Goal: Browse casually

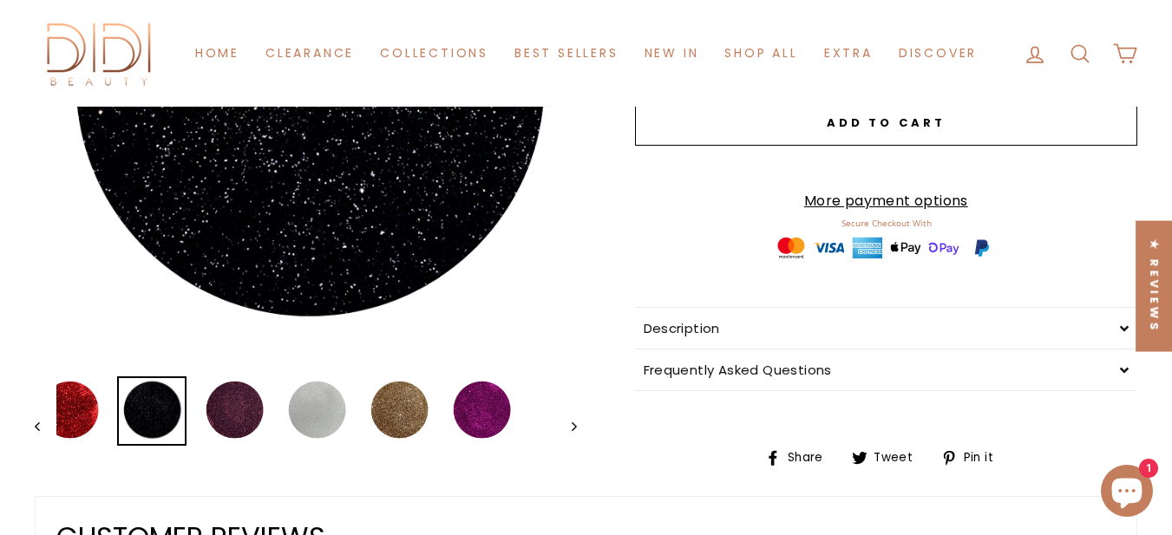
click at [323, 220] on button "Close (esc)" at bounding box center [306, 92] width 542 height 542
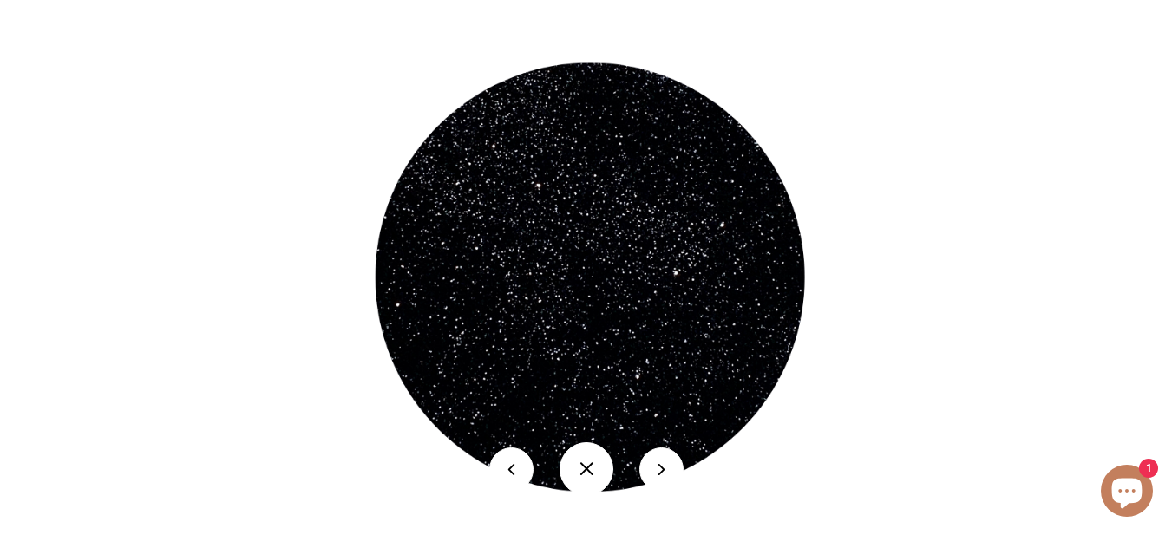
click at [539, 293] on img at bounding box center [585, 286] width 497 height 497
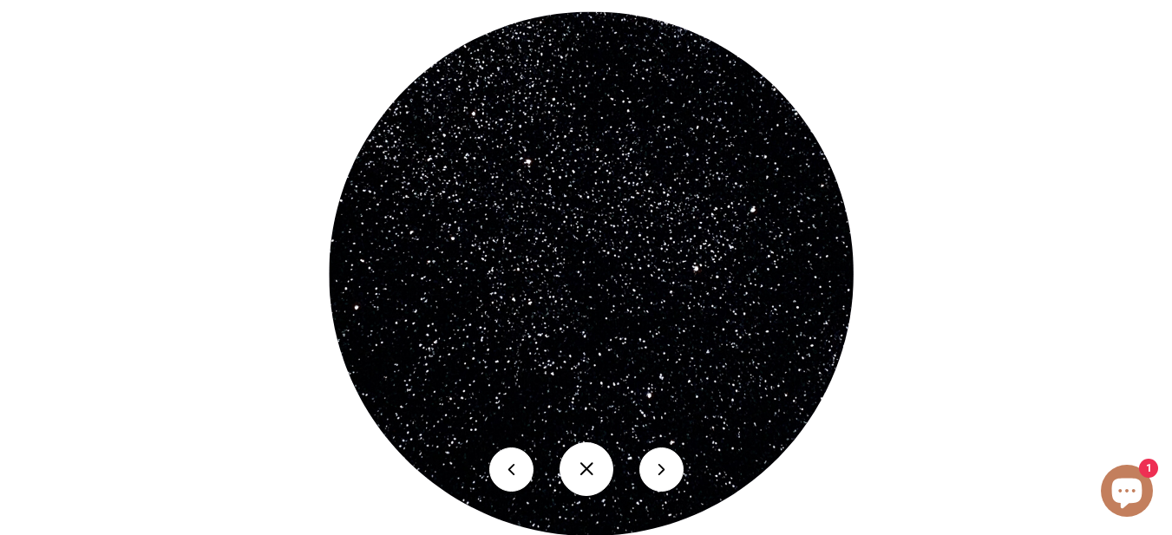
click at [539, 454] on button at bounding box center [661, 470] width 44 height 44
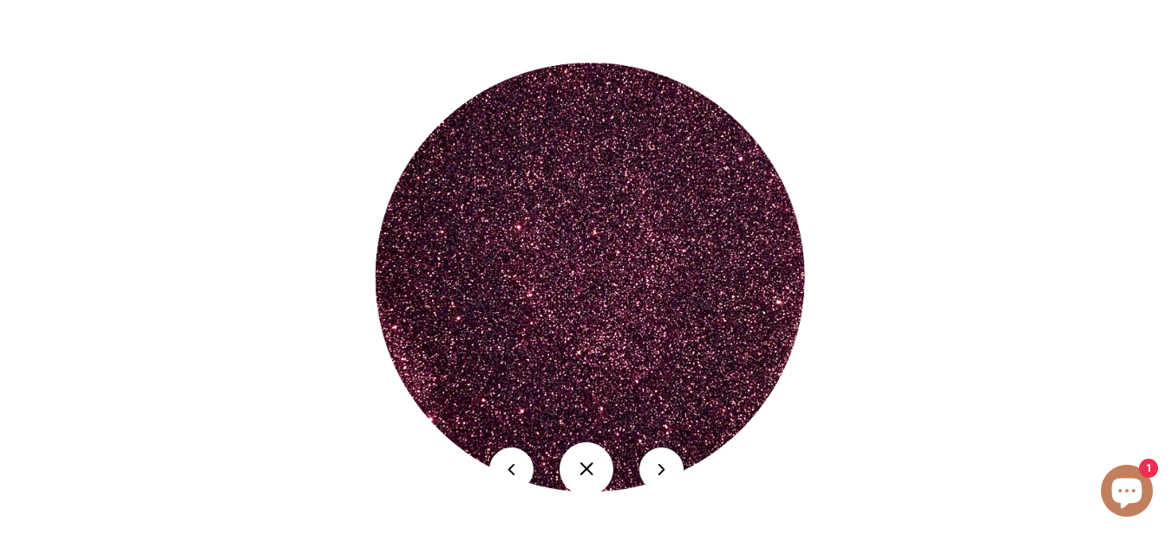
click at [539, 241] on img at bounding box center [585, 286] width 497 height 497
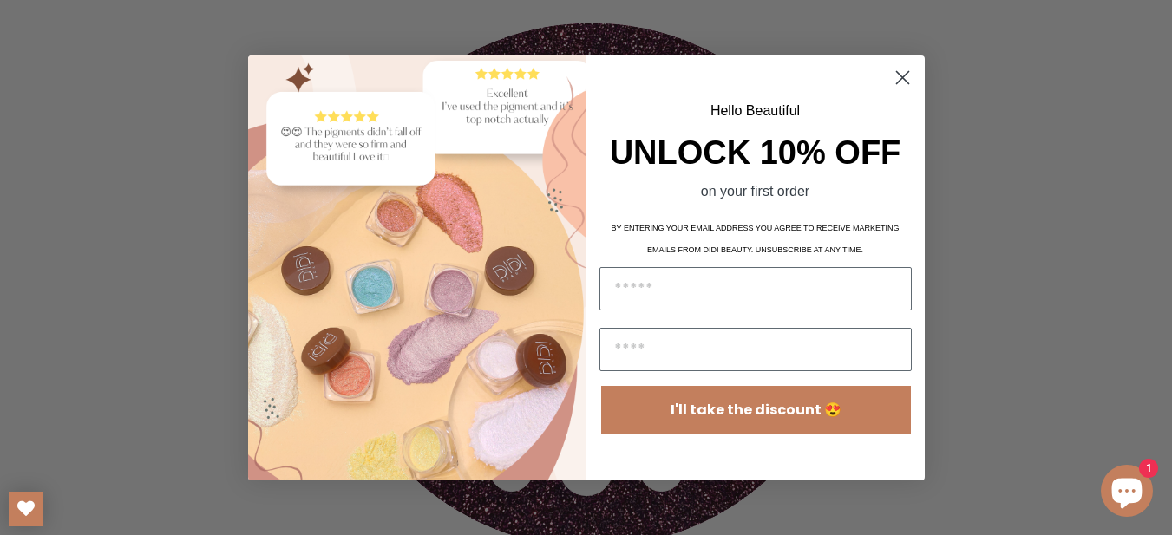
click at [539, 75] on circle "Close dialog" at bounding box center [901, 76] width 29 height 29
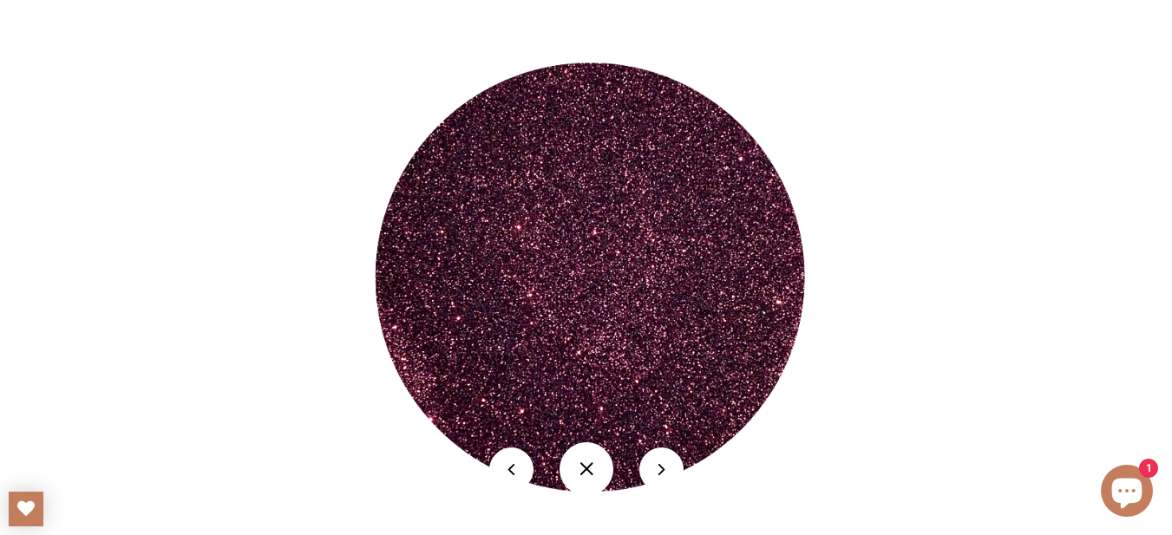
click at [539, 454] on button at bounding box center [661, 470] width 44 height 44
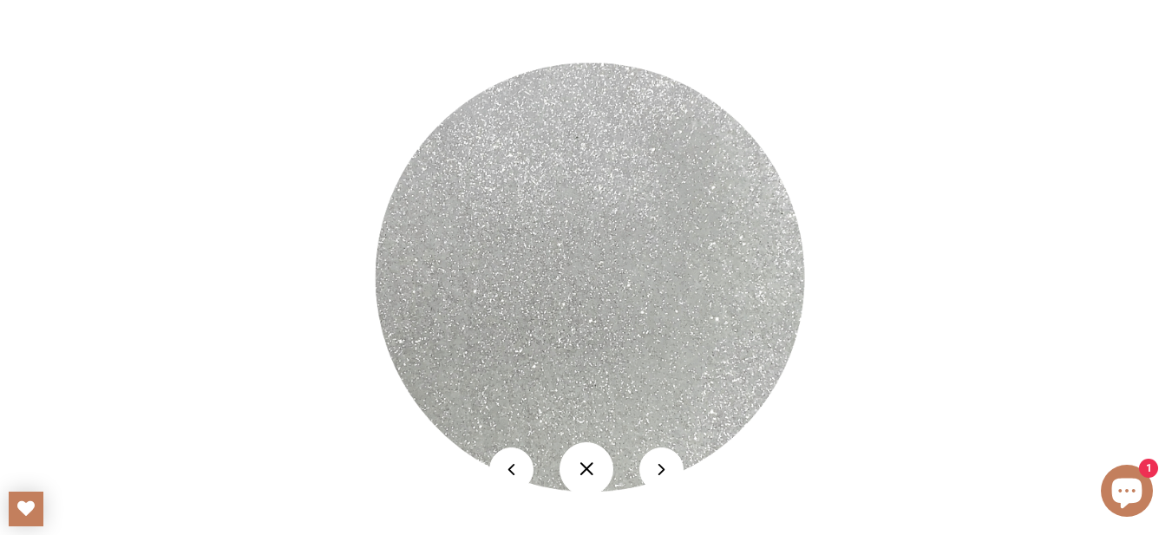
click at [539, 454] on div at bounding box center [586, 469] width 1172 height 80
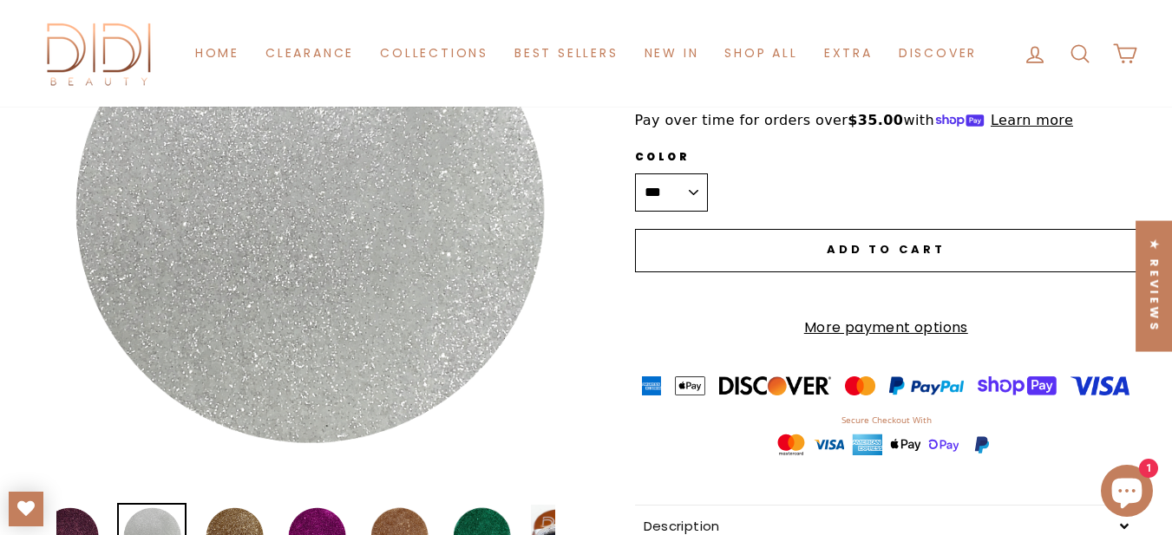
click at [416, 241] on button "Close (esc)" at bounding box center [306, 219] width 542 height 542
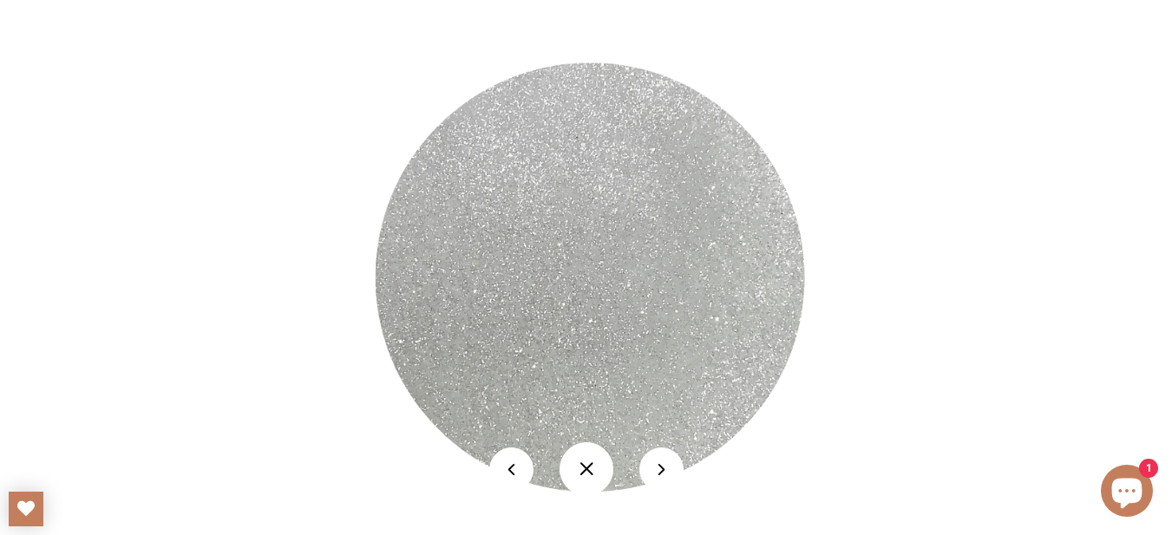
click at [539, 454] on button at bounding box center [661, 470] width 44 height 44
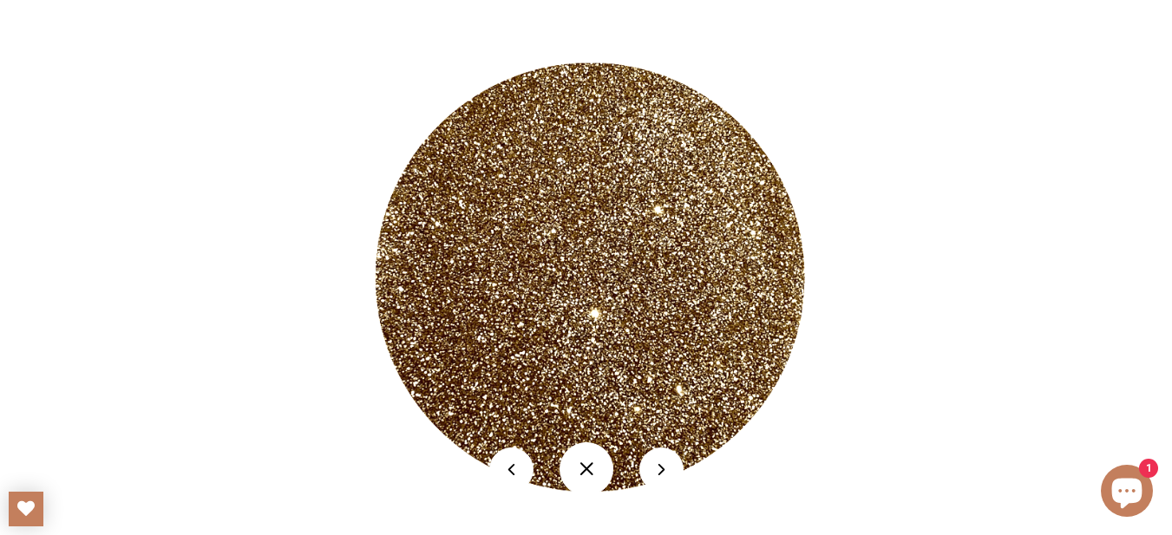
click at [539, 113] on img at bounding box center [585, 286] width 497 height 497
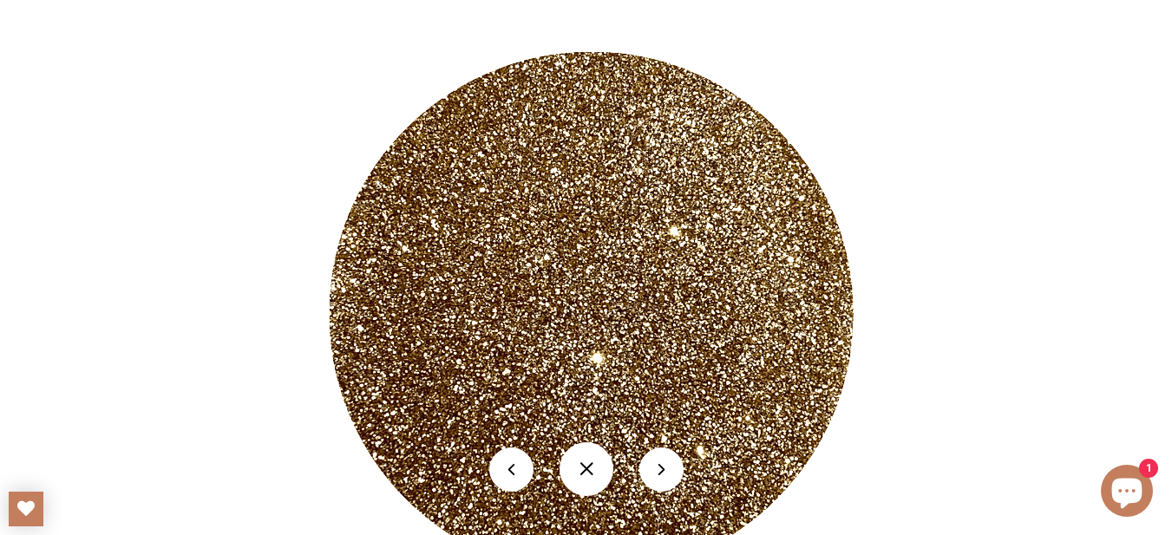
click at [539, 454] on button at bounding box center [661, 470] width 44 height 44
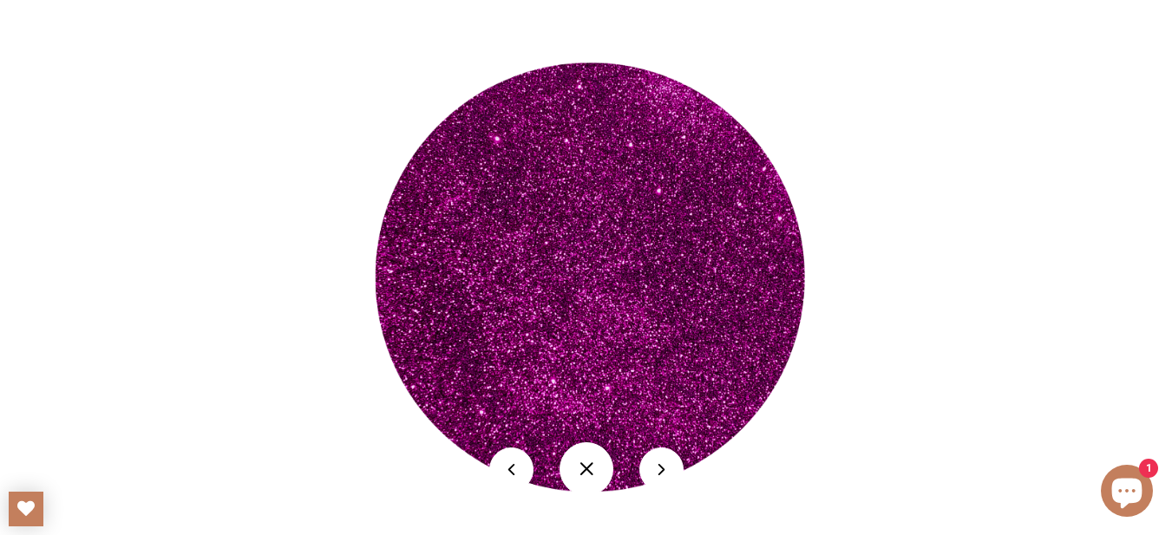
click at [539, 181] on img at bounding box center [585, 286] width 497 height 497
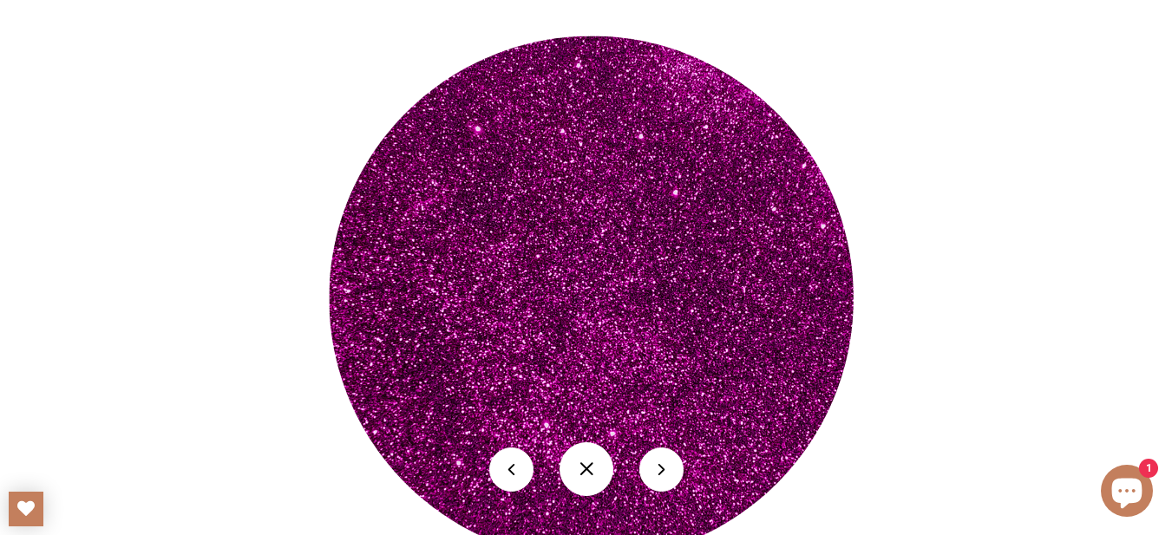
click at [539, 454] on button at bounding box center [661, 470] width 44 height 44
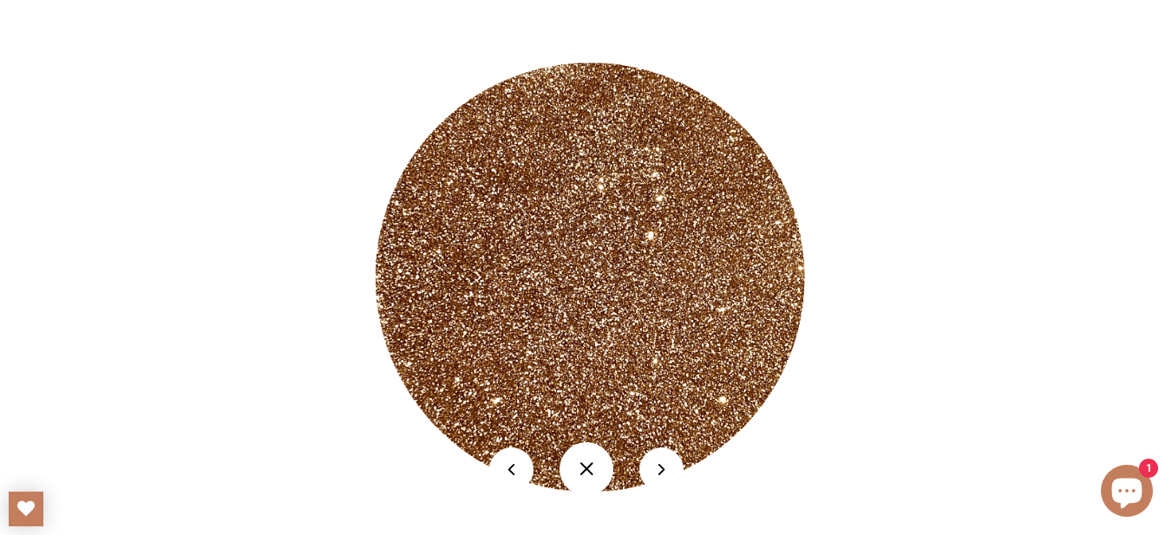
click at [539, 254] on img at bounding box center [585, 286] width 497 height 497
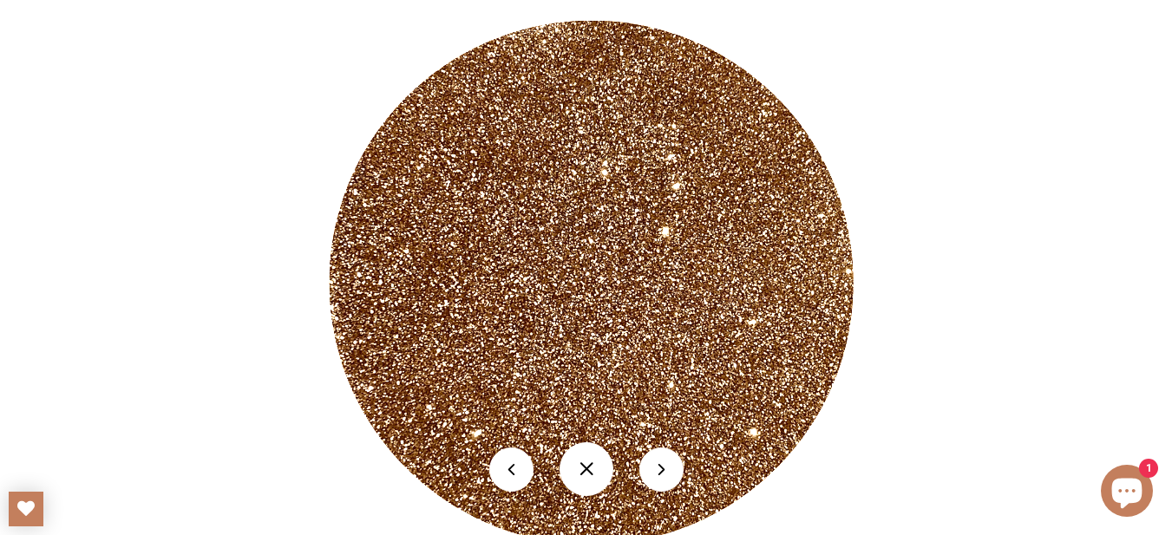
click at [539, 454] on button at bounding box center [661, 470] width 44 height 44
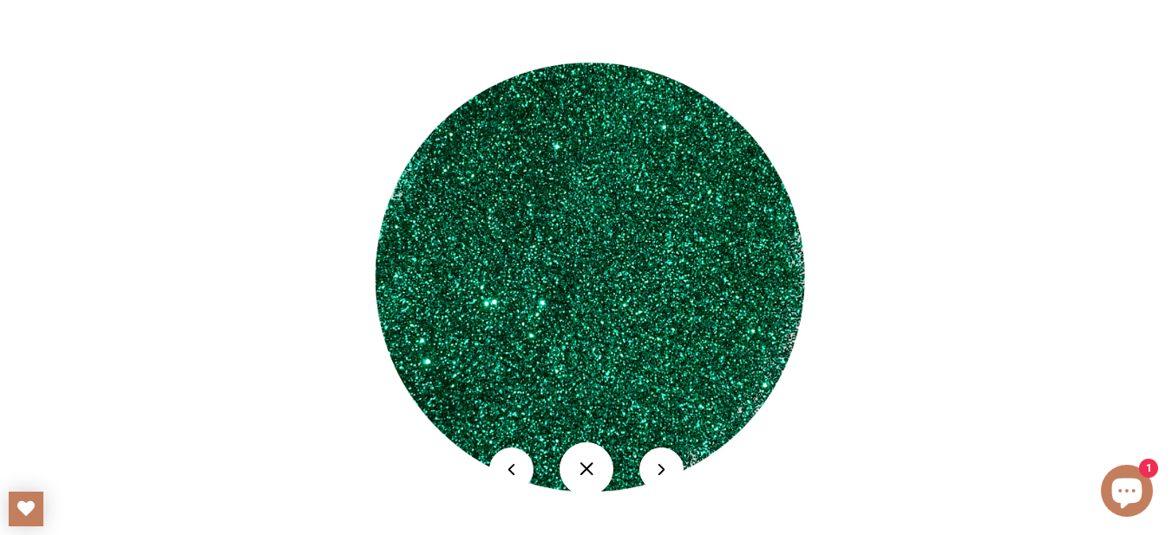
click at [539, 200] on img at bounding box center [585, 286] width 497 height 497
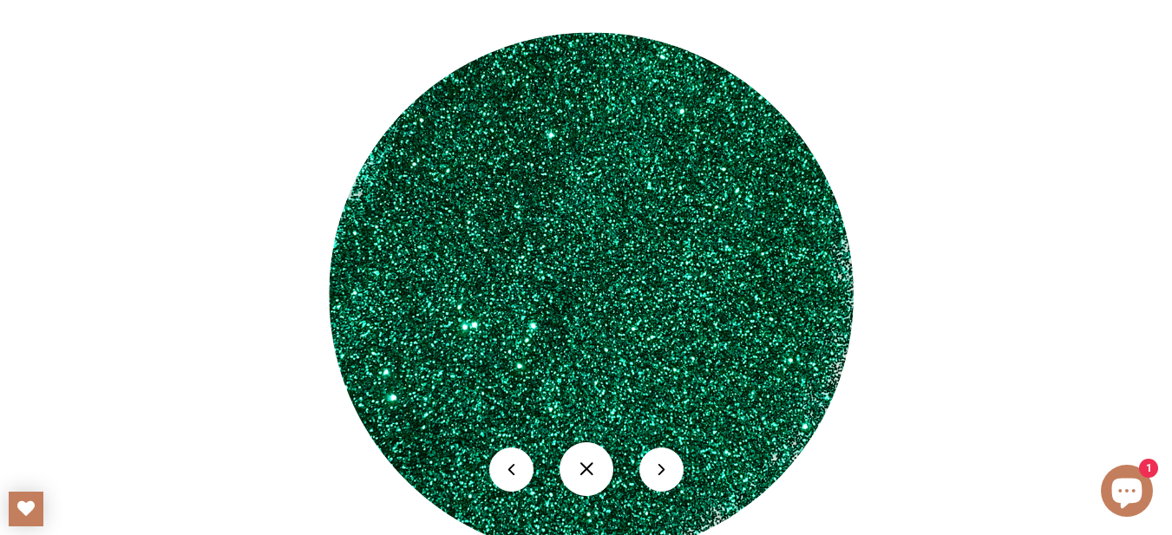
click at [539, 453] on button at bounding box center [661, 470] width 44 height 44
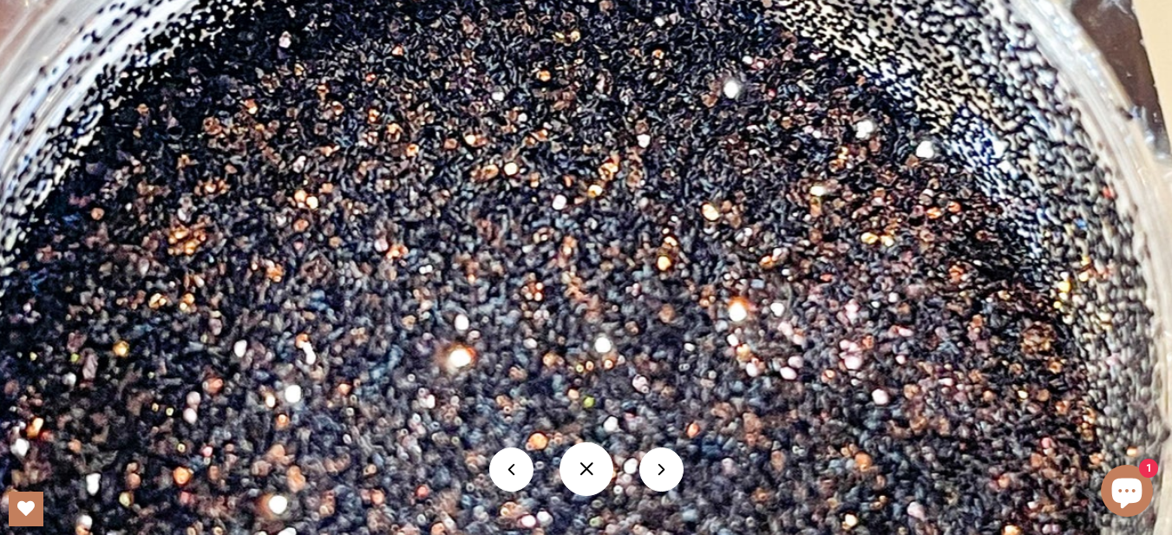
click at [539, 191] on img at bounding box center [587, 287] width 1312 height 1749
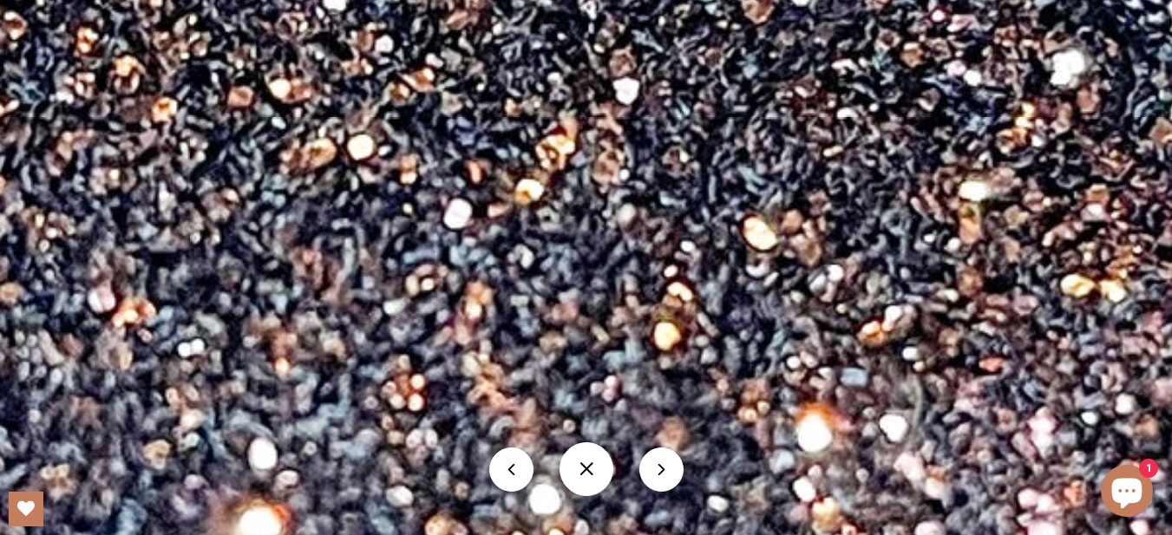
click at [539, 454] on button at bounding box center [661, 470] width 44 height 44
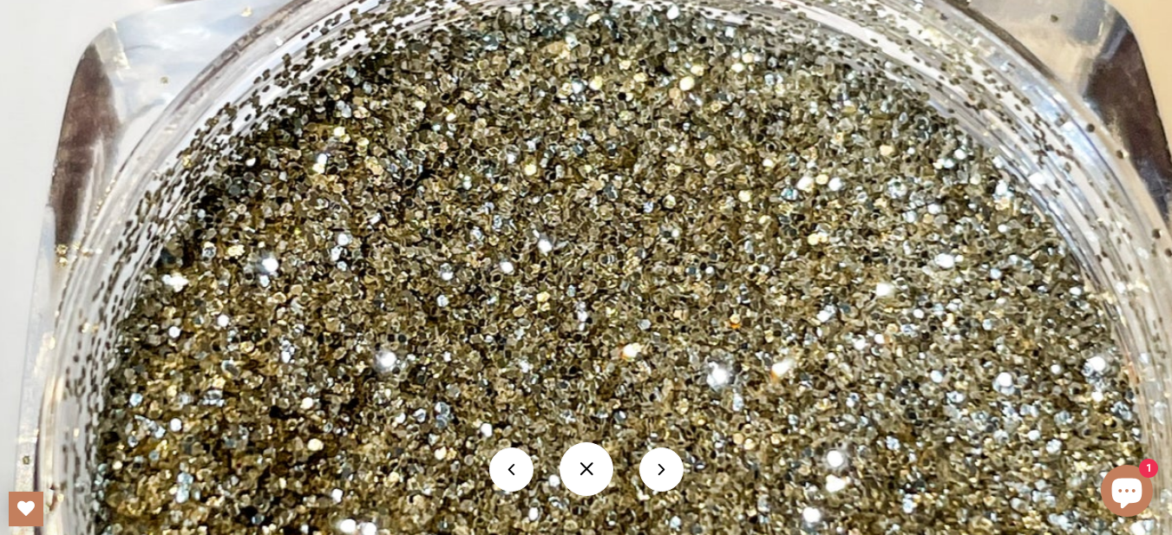
click at [539, 215] on img at bounding box center [587, 287] width 1312 height 1749
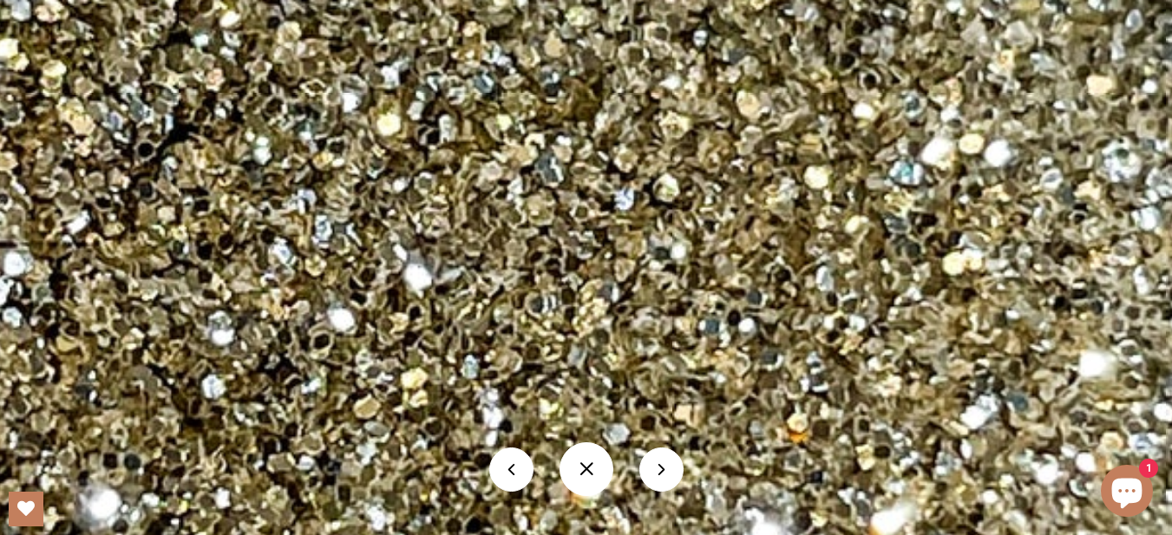
click at [539, 454] on button at bounding box center [661, 470] width 44 height 44
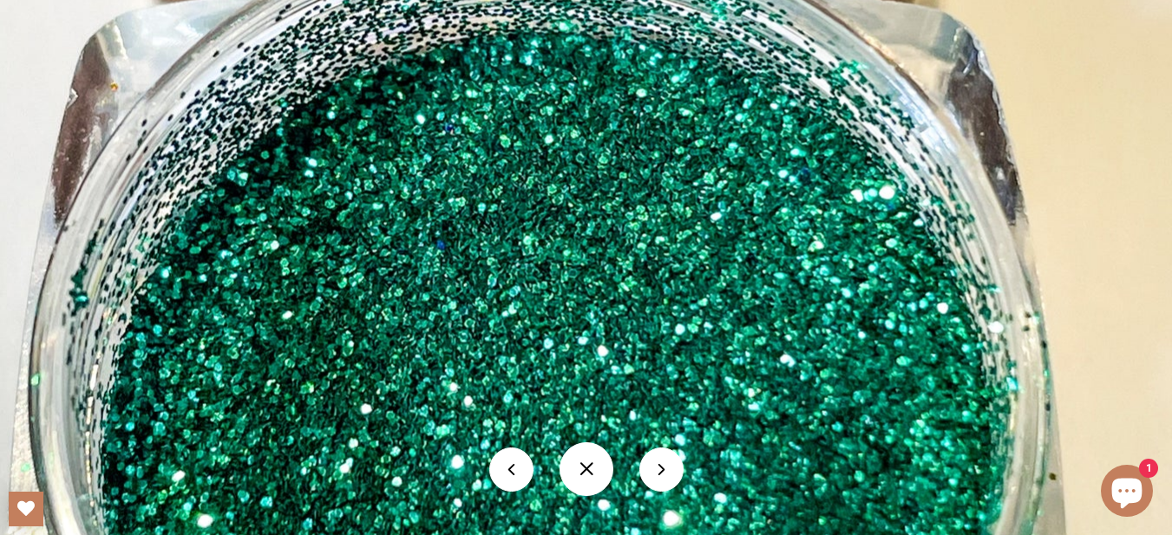
click at [539, 454] on button at bounding box center [661, 470] width 44 height 44
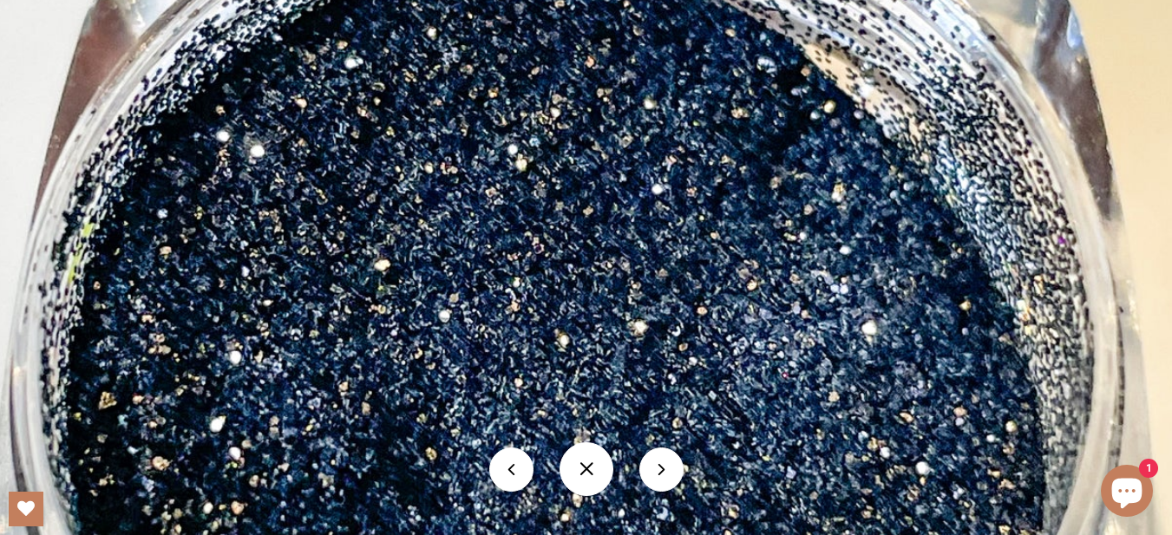
click at [539, 454] on button at bounding box center [661, 470] width 44 height 44
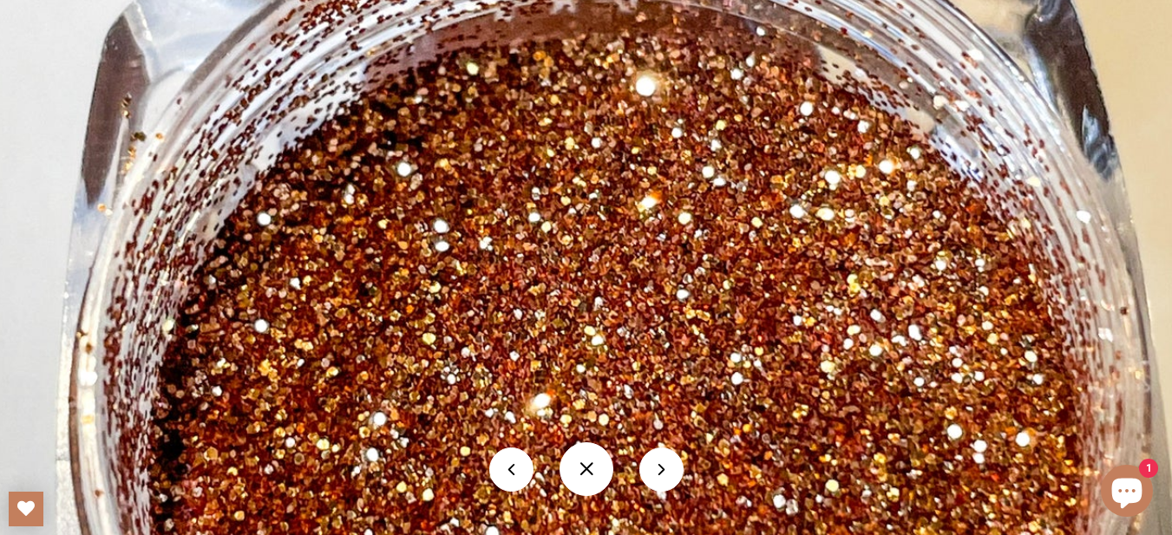
click at [539, 454] on button at bounding box center [661, 470] width 44 height 44
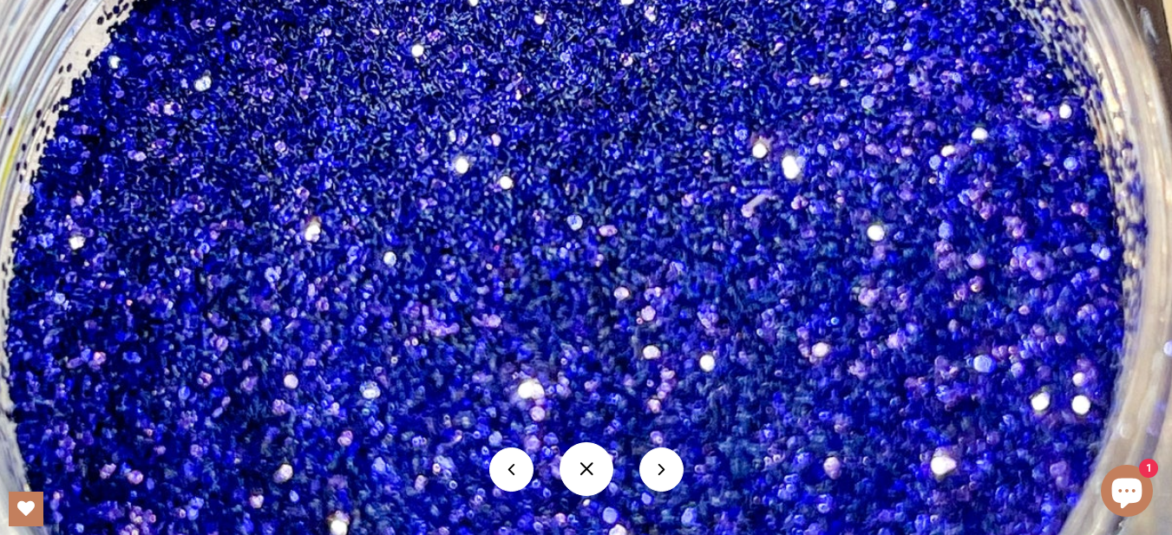
click at [539, 454] on button at bounding box center [661, 470] width 44 height 44
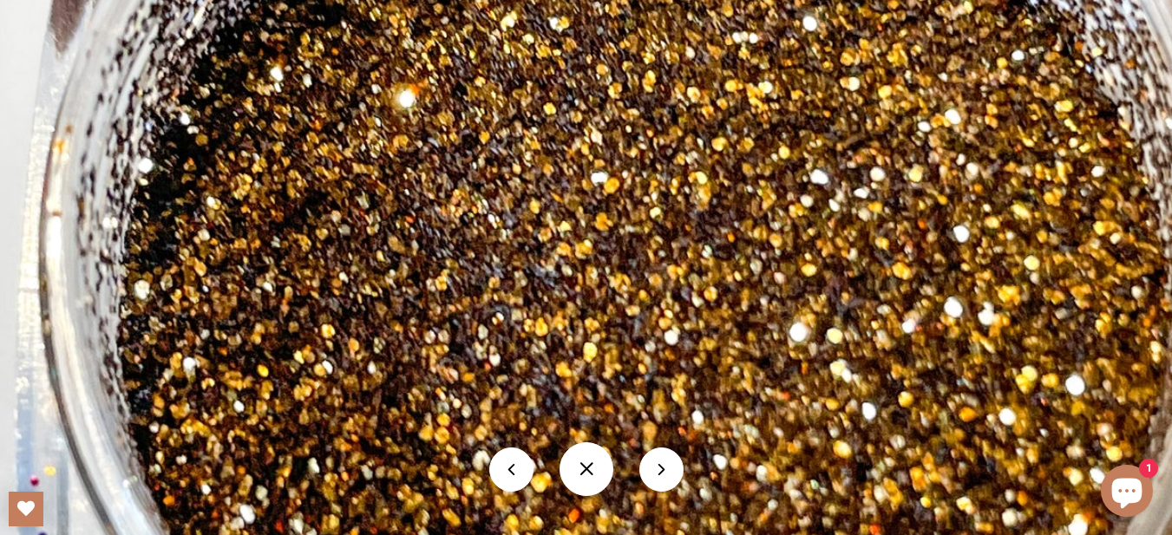
click at [539, 454] on button at bounding box center [661, 470] width 44 height 44
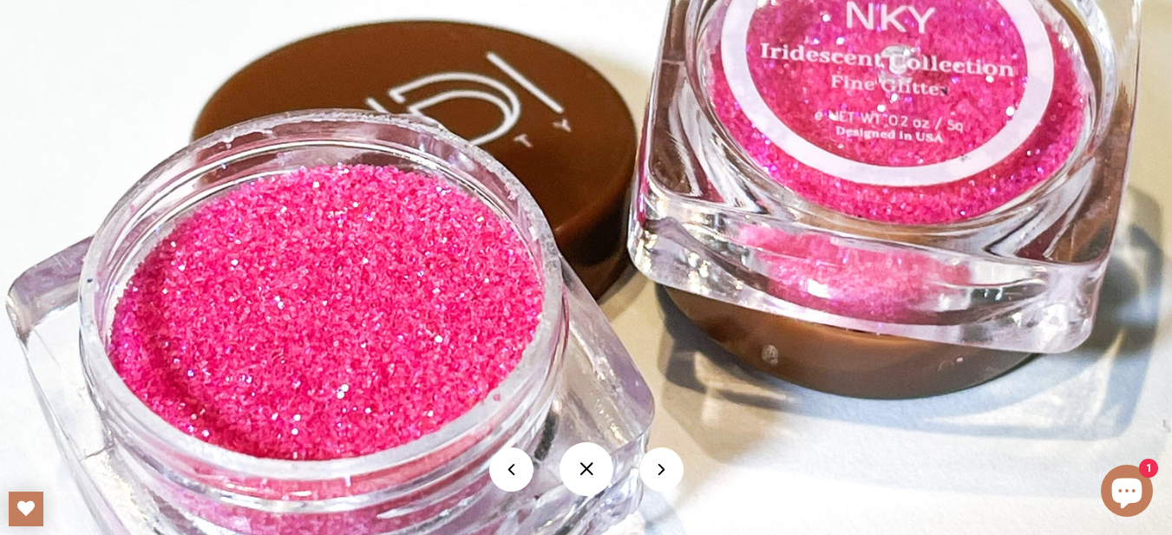
click at [539, 454] on button at bounding box center [661, 470] width 44 height 44
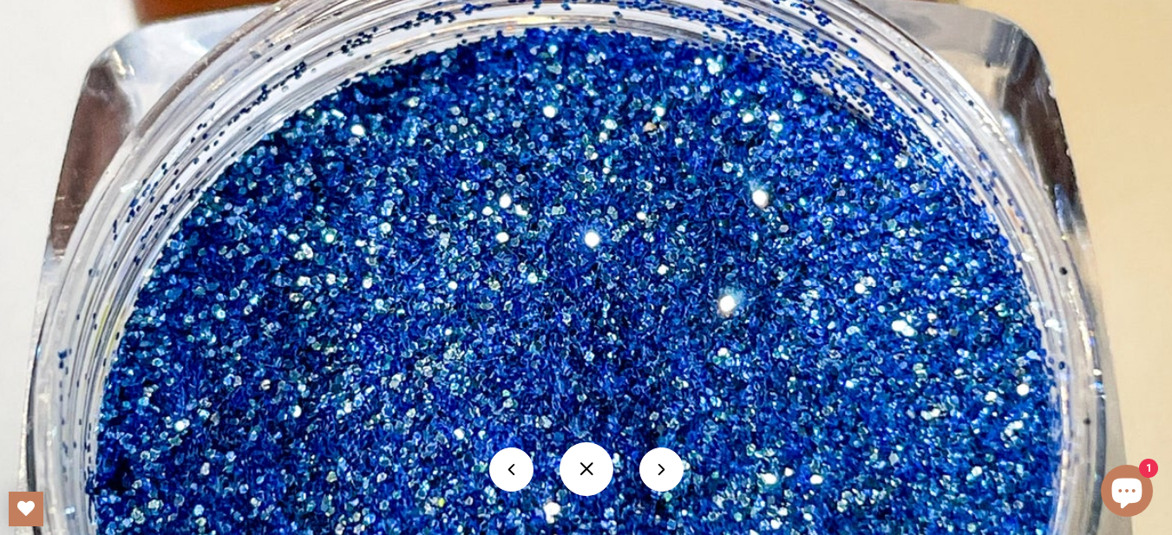
click at [539, 454] on button at bounding box center [661, 470] width 44 height 44
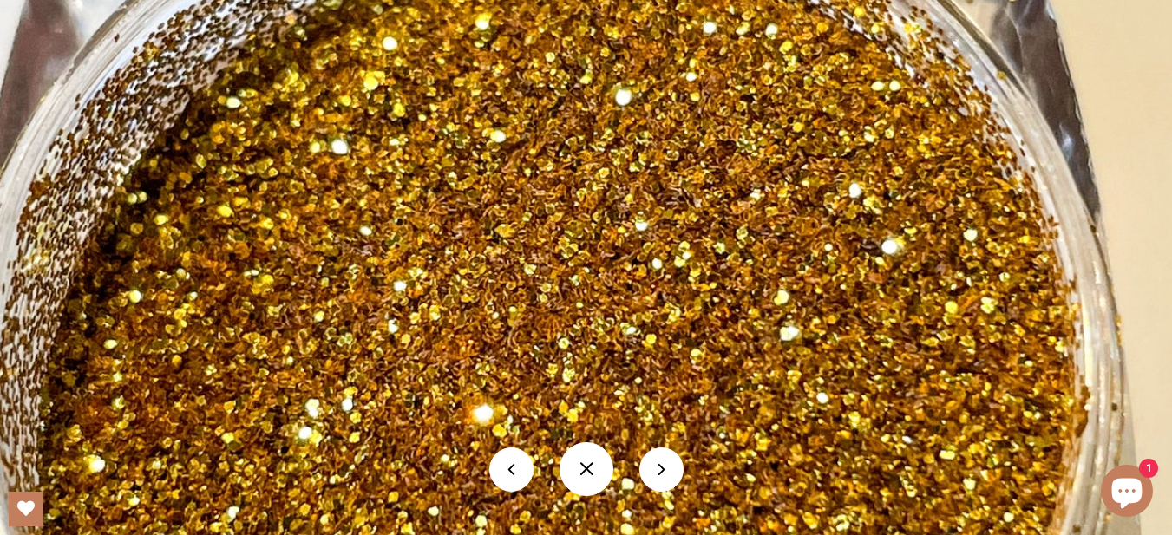
click at [539, 454] on button at bounding box center [661, 470] width 44 height 44
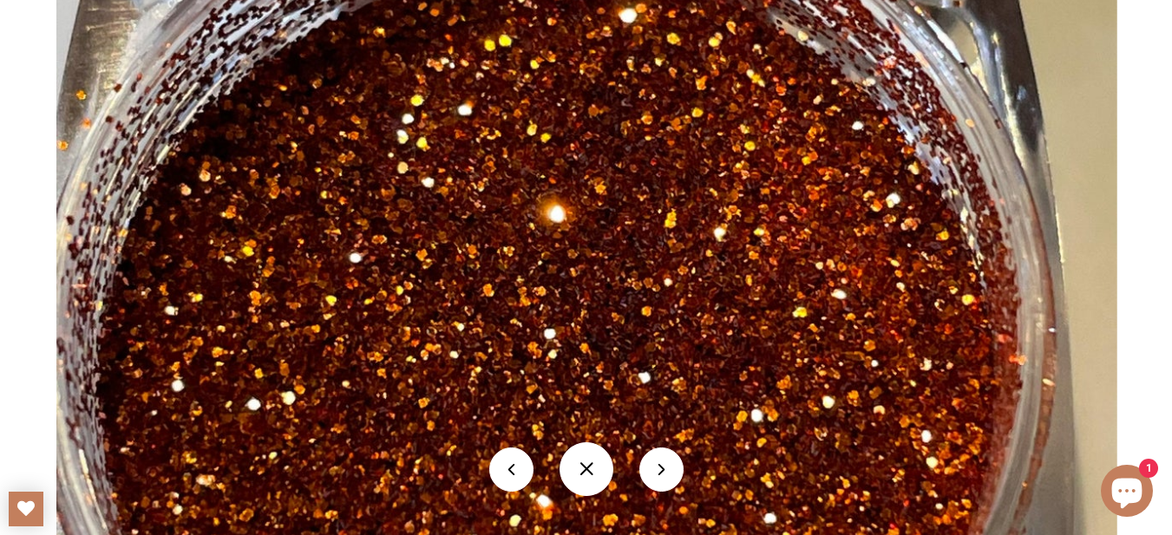
click at [539, 454] on button at bounding box center [661, 470] width 44 height 44
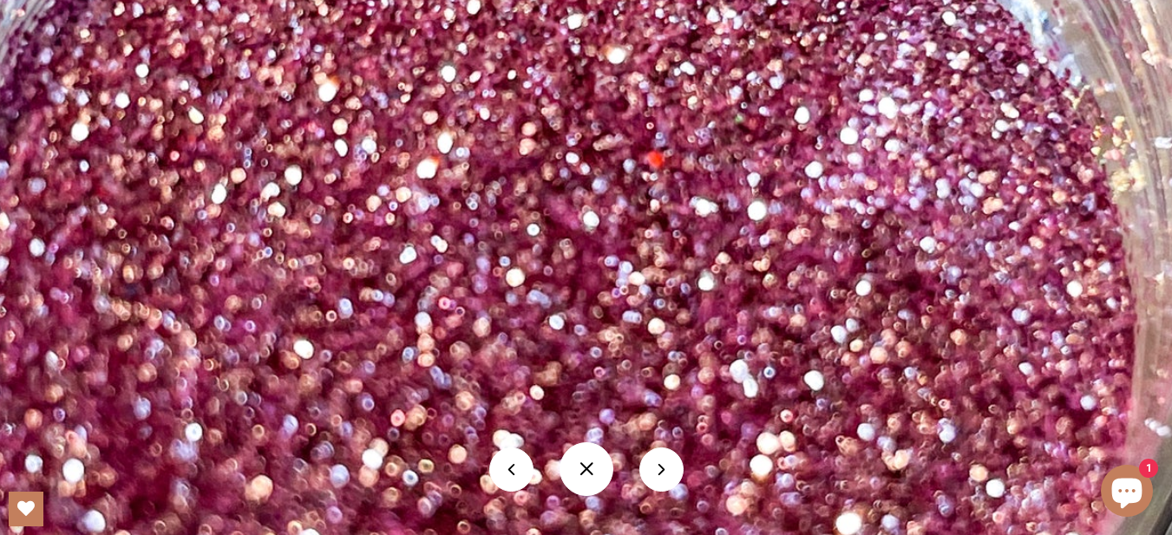
click at [539, 454] on button at bounding box center [661, 470] width 44 height 44
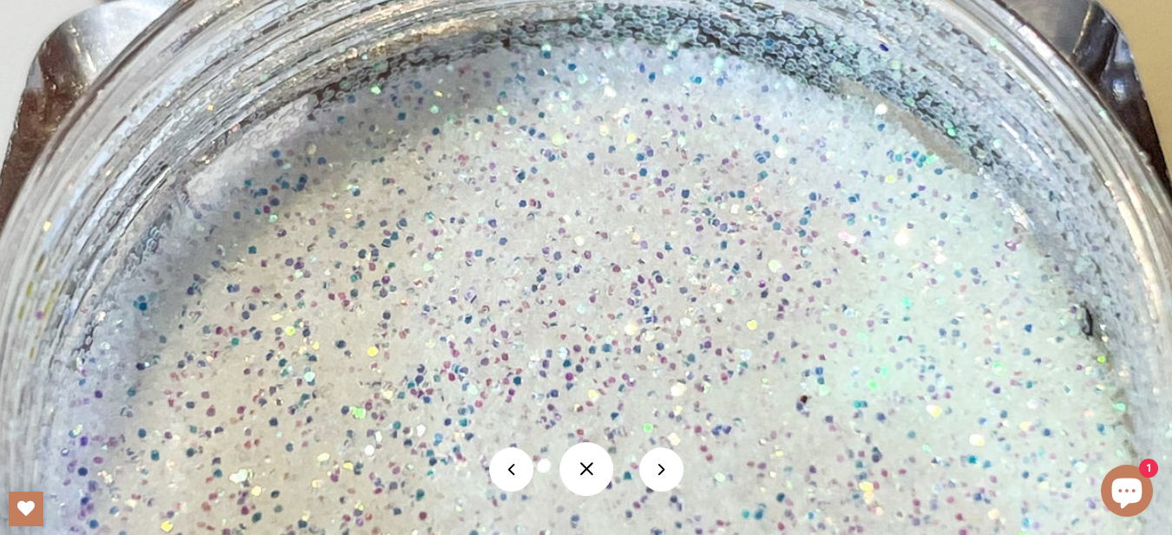
click at [539, 454] on button at bounding box center [661, 470] width 44 height 44
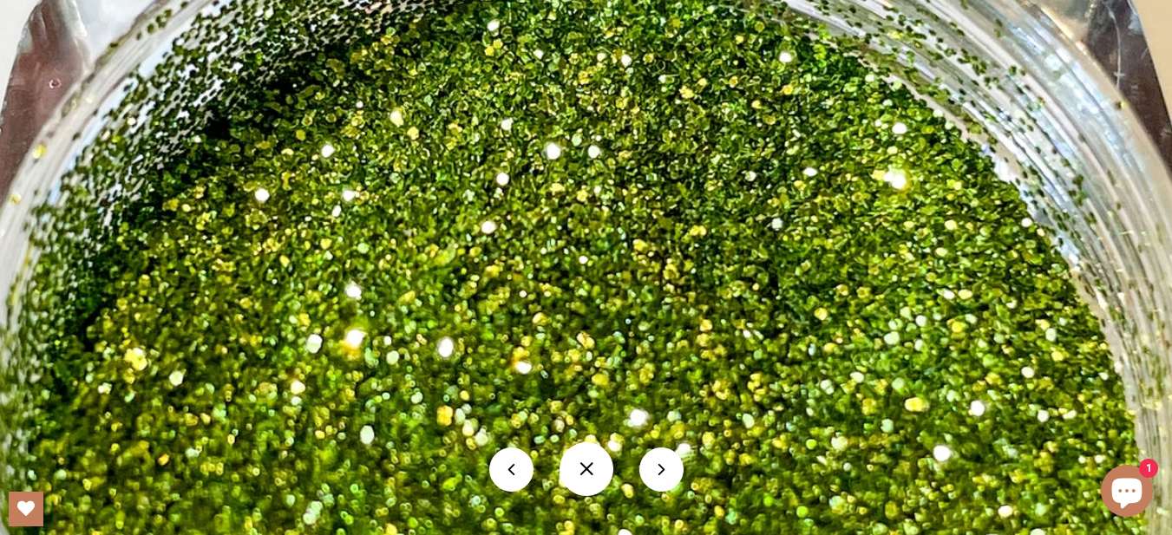
click at [539, 454] on button at bounding box center [661, 470] width 44 height 44
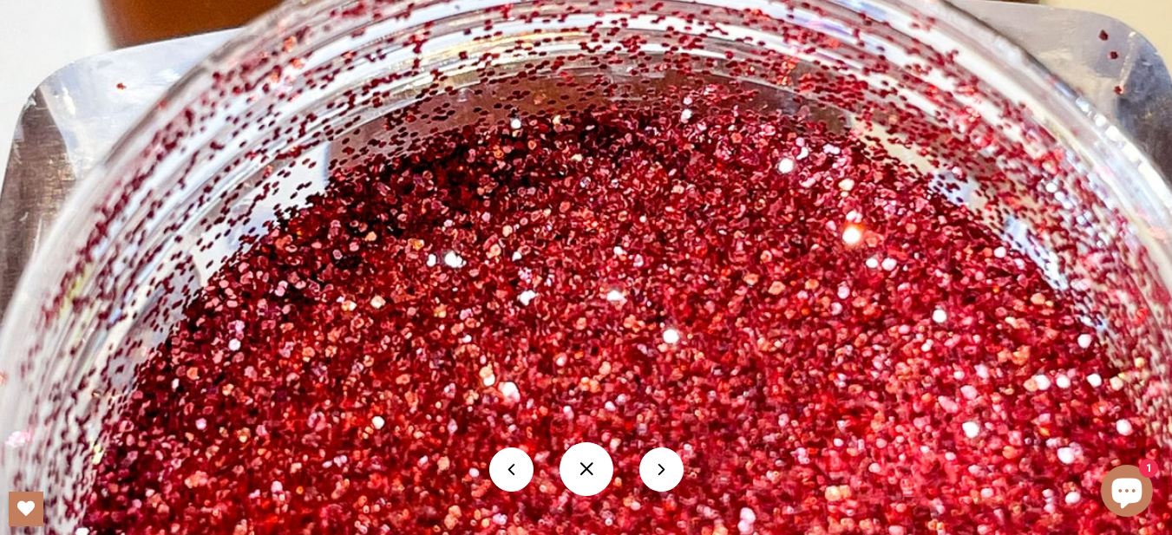
click at [539, 454] on button at bounding box center [661, 470] width 44 height 44
